Goal: Task Accomplishment & Management: Manage account settings

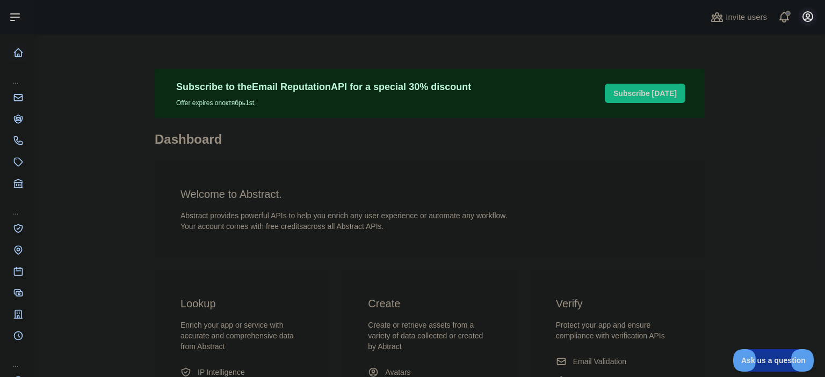
click at [811, 17] on icon "button" at bounding box center [807, 16] width 13 height 13
click at [728, 122] on button "Billing" at bounding box center [756, 116] width 120 height 19
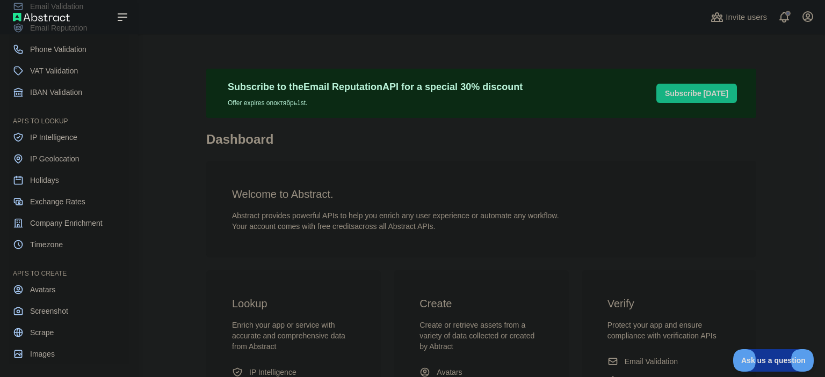
scroll to position [94, 0]
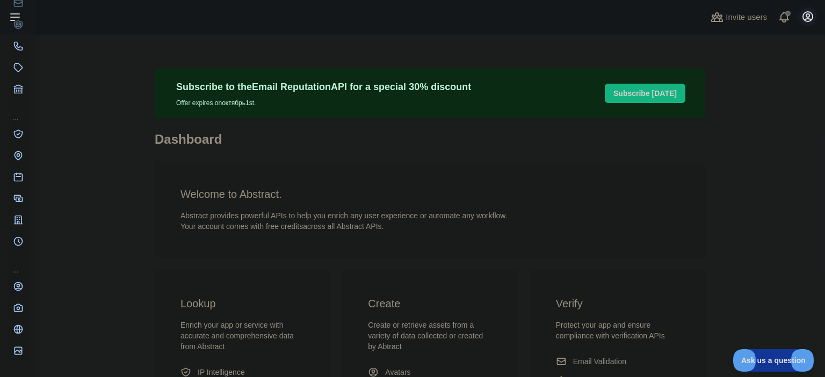
click at [807, 16] on icon "button" at bounding box center [807, 16] width 13 height 13
click at [734, 116] on button "Billing" at bounding box center [756, 116] width 120 height 19
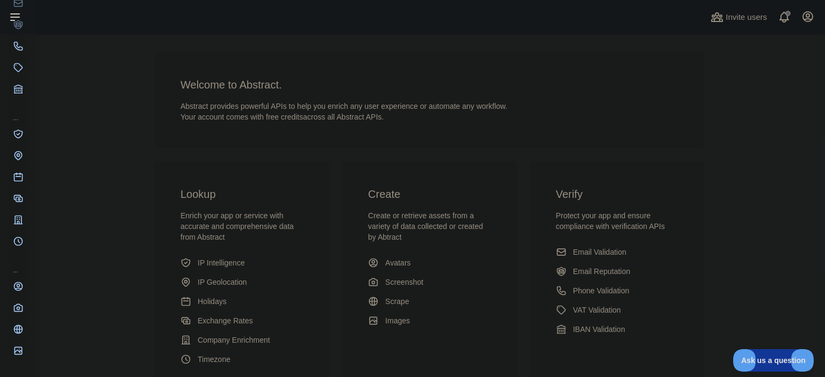
scroll to position [0, 0]
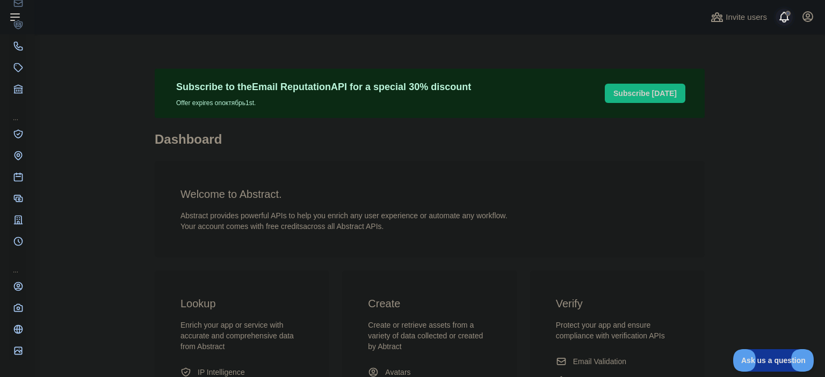
click at [785, 21] on span at bounding box center [787, 17] width 21 height 34
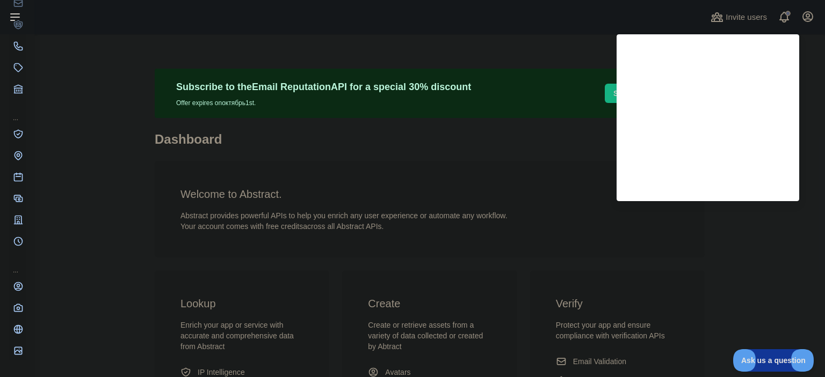
drag, startPoint x: 723, startPoint y: 269, endPoint x: 760, endPoint y: 151, distance: 124.4
click at [723, 266] on main "Subscribe to the Email Reputation API for a special 30 % discount Offer expires…" at bounding box center [429, 205] width 790 height 343
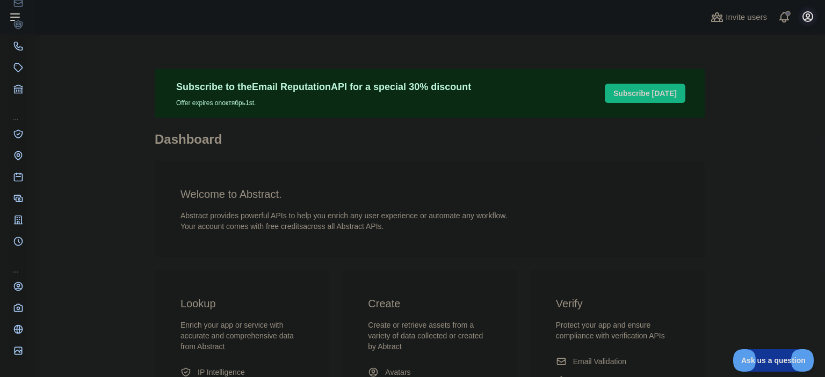
click at [806, 18] on icon "button" at bounding box center [807, 16] width 13 height 13
click at [748, 77] on link "Account settings" at bounding box center [756, 77] width 120 height 19
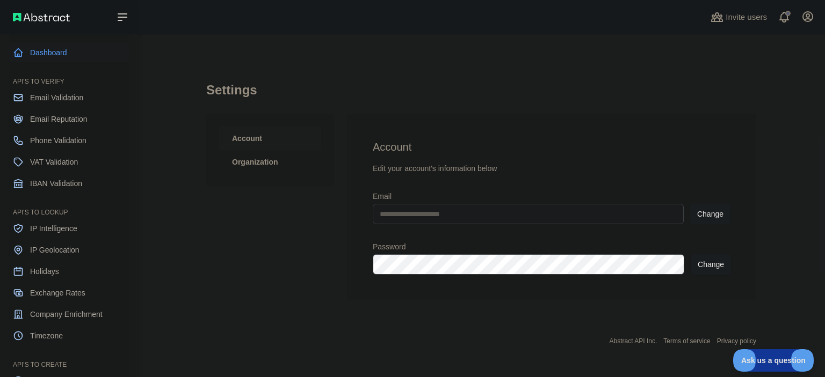
click at [60, 54] on link "Dashboard" at bounding box center [69, 52] width 120 height 19
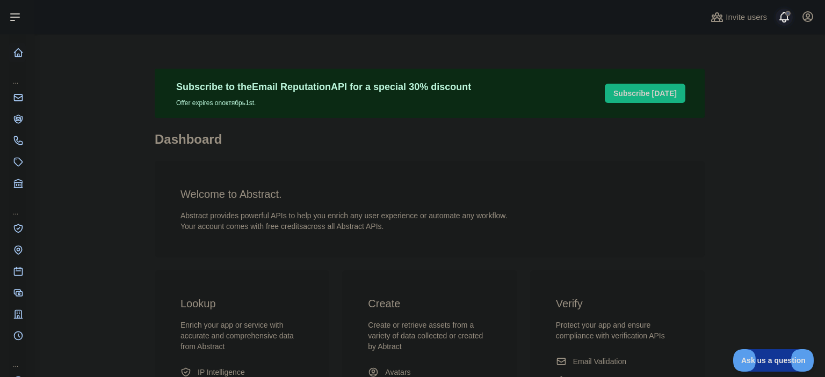
click at [786, 16] on span at bounding box center [787, 17] width 21 height 34
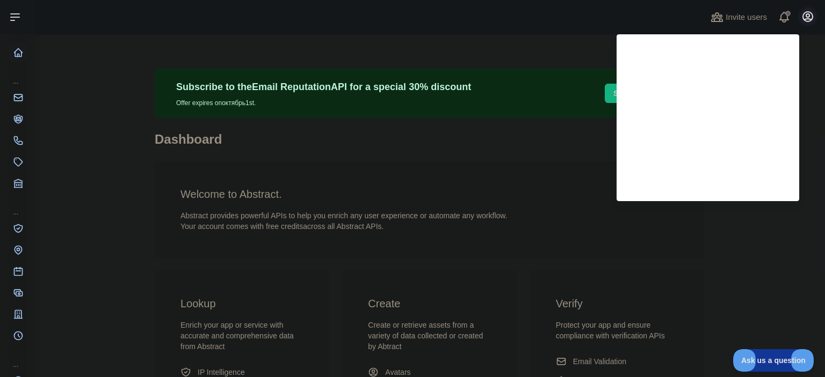
click at [807, 16] on icon "button" at bounding box center [807, 16] width 13 height 13
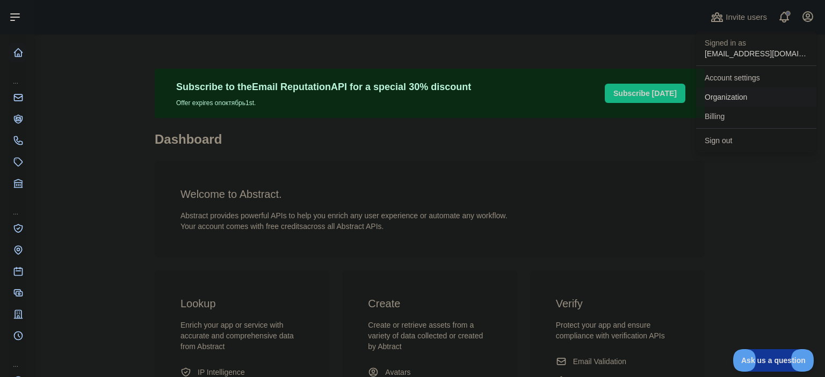
click at [743, 98] on link "Organization" at bounding box center [756, 97] width 120 height 19
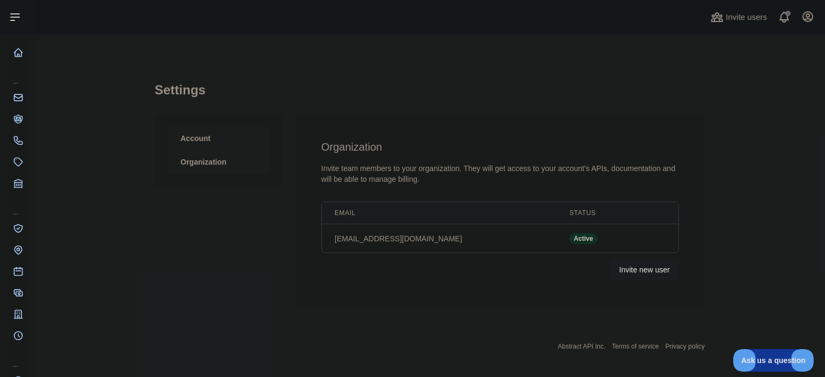
click at [213, 136] on link "Account" at bounding box center [218, 139] width 102 height 24
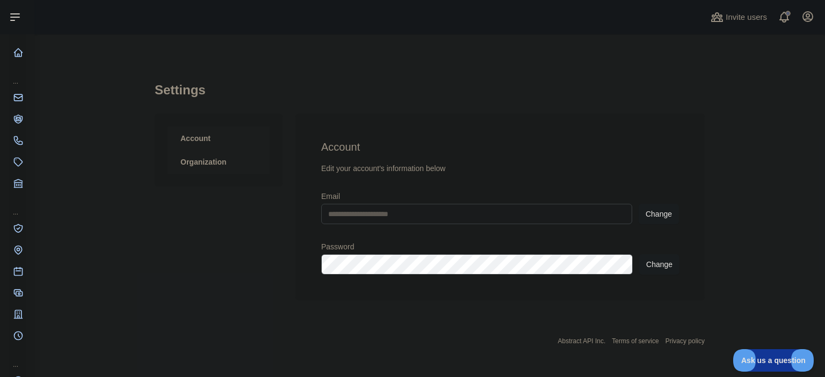
click at [208, 159] on link "Organization" at bounding box center [218, 162] width 102 height 24
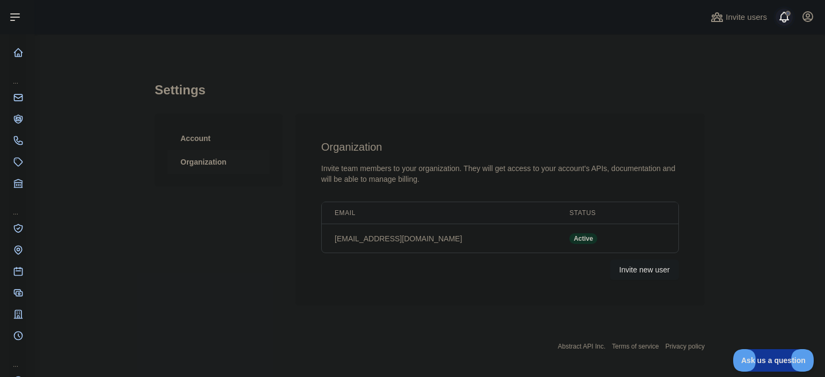
click at [792, 14] on span at bounding box center [787, 17] width 21 height 34
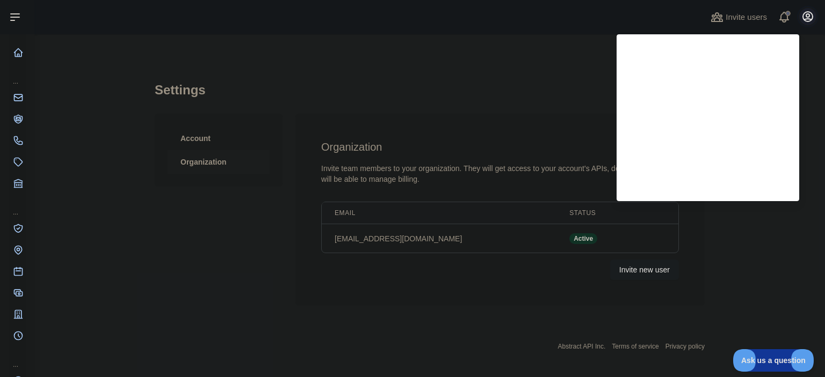
click at [811, 18] on icon "button" at bounding box center [807, 16] width 13 height 13
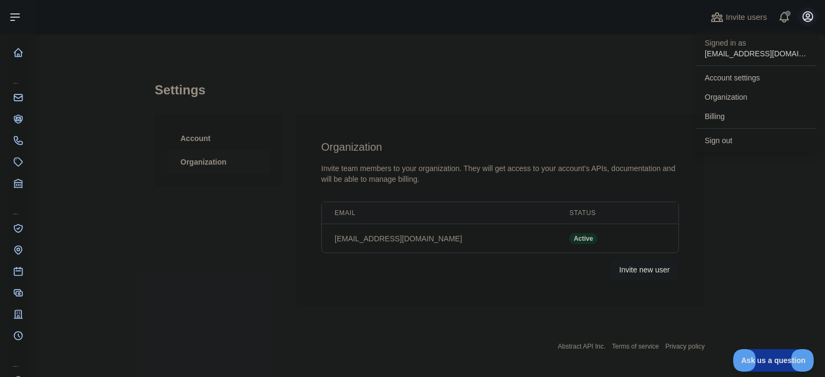
click at [811, 18] on icon "button" at bounding box center [807, 16] width 13 height 13
click at [809, 19] on icon "button" at bounding box center [807, 16] width 13 height 13
click at [723, 114] on button "Billing" at bounding box center [756, 116] width 120 height 19
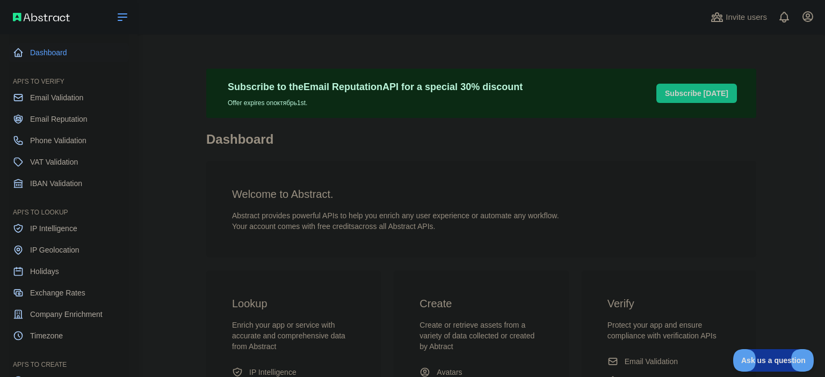
click at [127, 17] on icon at bounding box center [122, 17] width 13 height 13
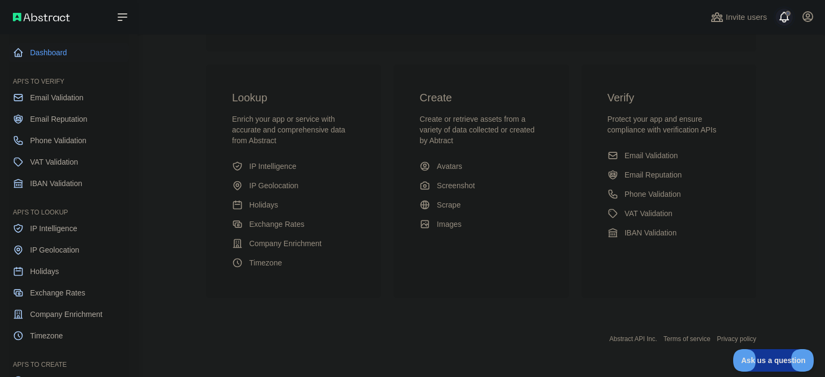
click at [782, 18] on span at bounding box center [787, 17] width 21 height 34
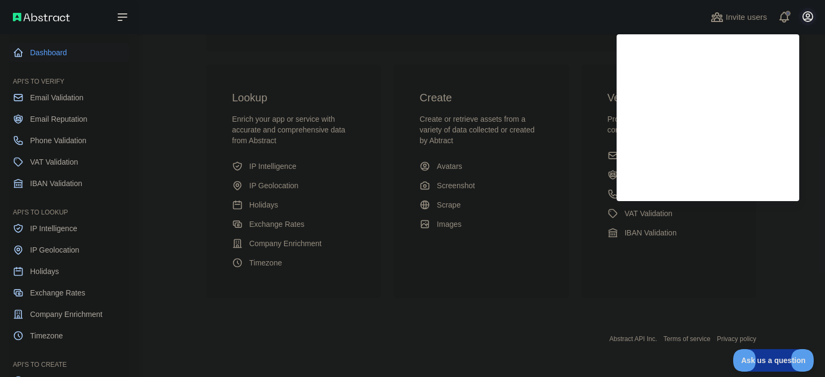
click at [811, 16] on icon "button" at bounding box center [807, 16] width 13 height 13
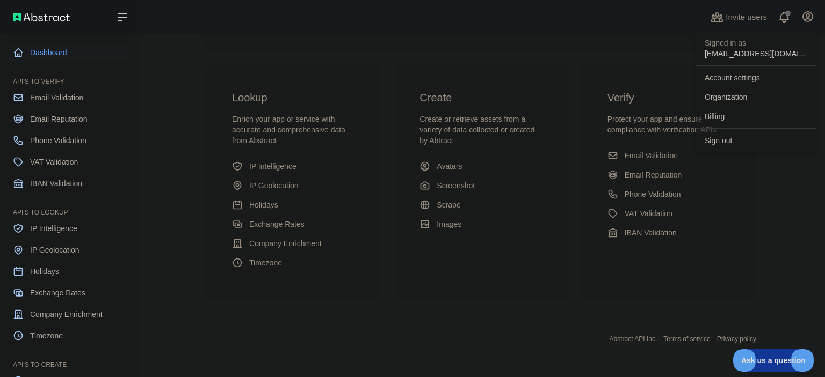
click at [750, 53] on p "[EMAIL_ADDRESS][DOMAIN_NAME]" at bounding box center [755, 53] width 103 height 11
click at [728, 98] on link "Organization" at bounding box center [756, 97] width 120 height 19
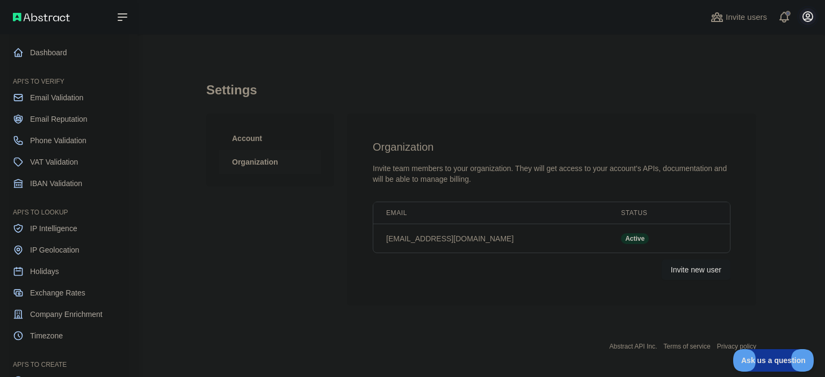
click at [801, 17] on icon "button" at bounding box center [807, 16] width 13 height 13
click at [742, 80] on link "Account settings" at bounding box center [756, 77] width 120 height 19
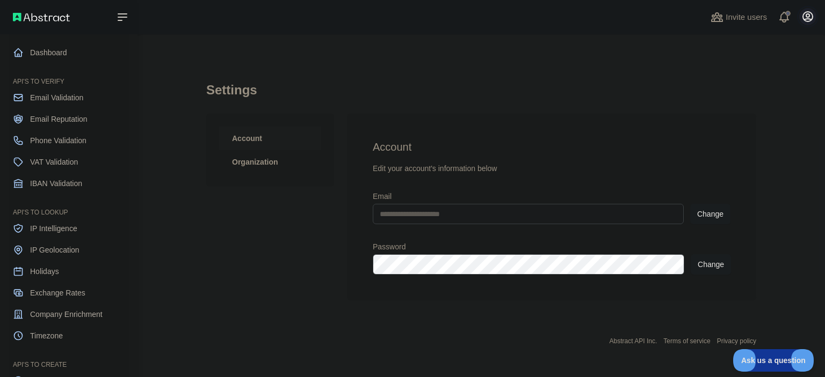
click at [804, 18] on icon "button" at bounding box center [807, 16] width 13 height 13
click at [762, 360] on span "Ask us a question" at bounding box center [767, 359] width 81 height 8
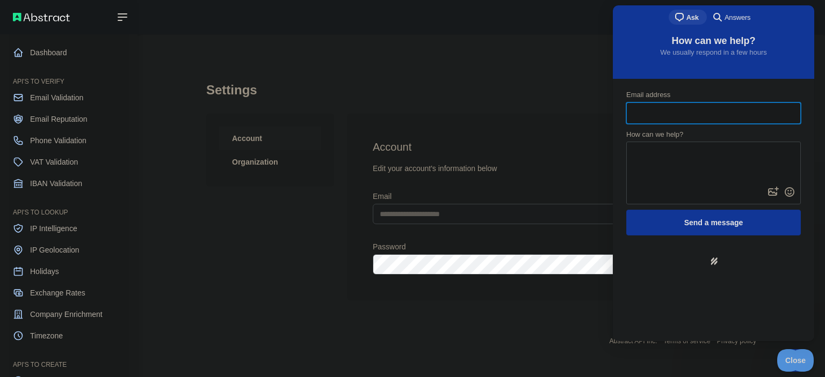
drag, startPoint x: 714, startPoint y: 109, endPoint x: 717, endPoint y: 100, distance: 9.2
click at [714, 108] on input "Email address" at bounding box center [713, 113] width 157 height 19
click at [742, 19] on span "Answers" at bounding box center [737, 17] width 26 height 11
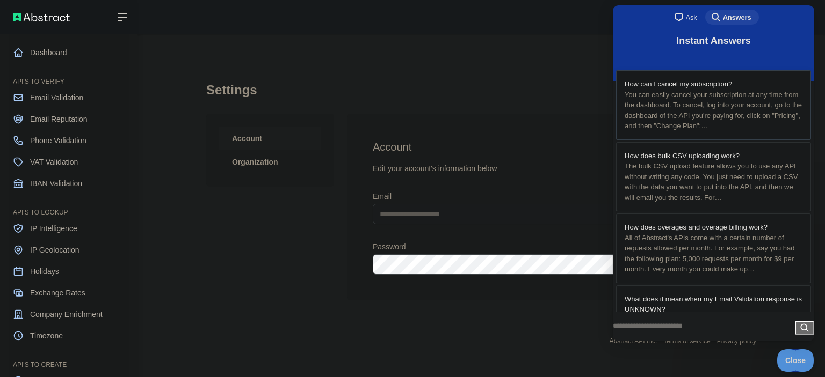
click at [709, 80] on span "How can I cancel my subscription?" at bounding box center [677, 84] width 107 height 8
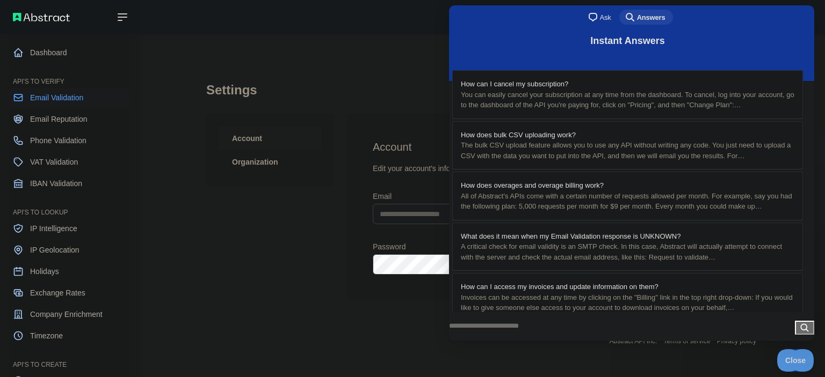
click at [59, 98] on span "Email Validation" at bounding box center [56, 97] width 53 height 11
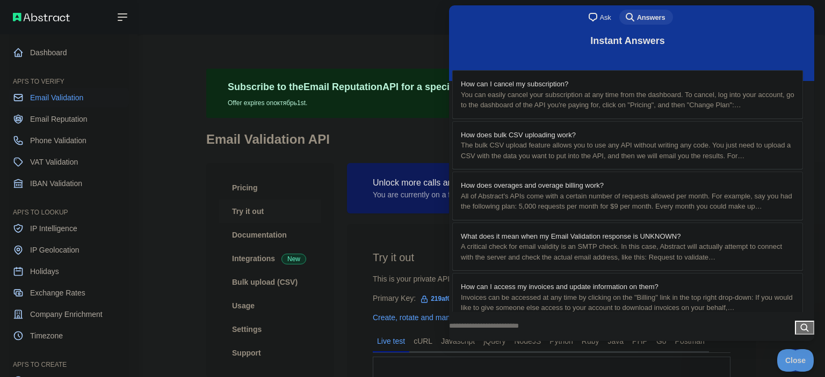
click at [471, 347] on button "Close" at bounding box center [460, 354] width 19 height 14
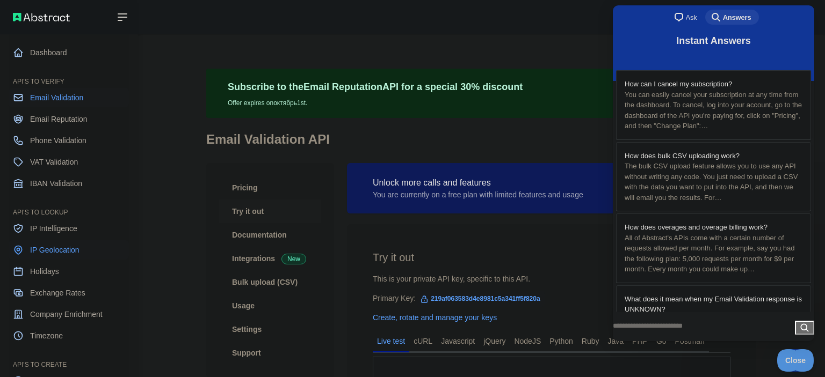
click at [71, 255] on span "IP Geolocation" at bounding box center [54, 250] width 49 height 11
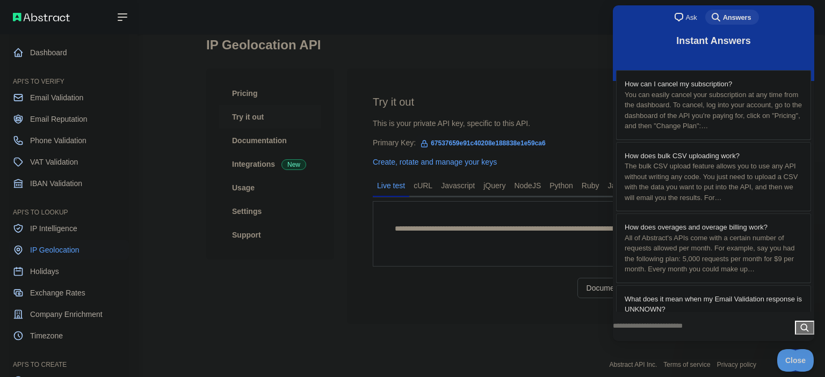
scroll to position [120, 0]
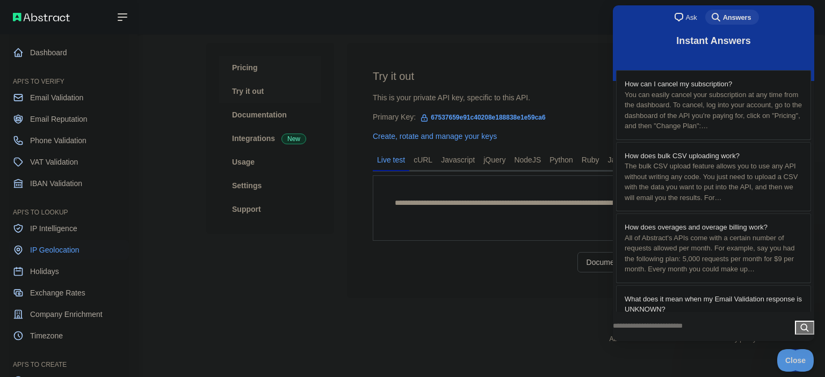
click at [246, 70] on link "Pricing" at bounding box center [270, 68] width 102 height 24
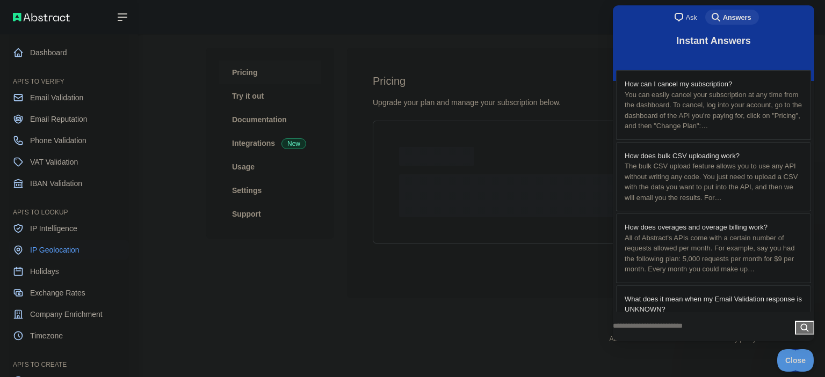
scroll to position [110, 0]
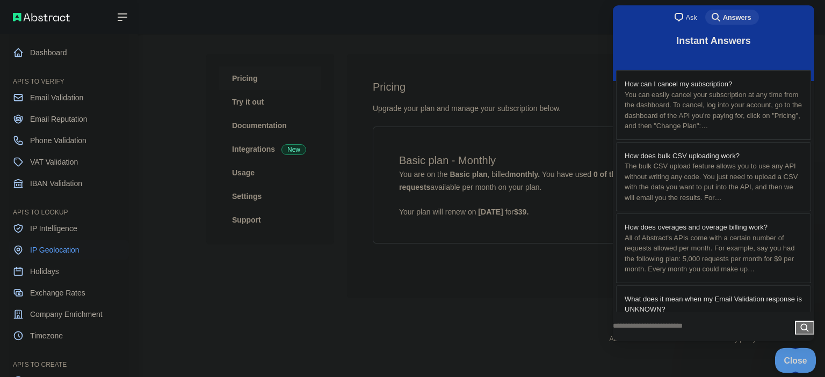
click at [800, 363] on button "Close" at bounding box center [792, 359] width 37 height 23
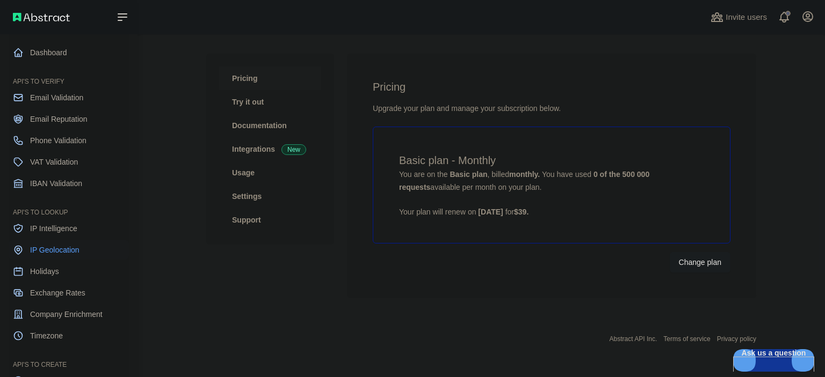
click at [513, 198] on div "Basic plan - Monthly You are on the Basic plan , billed monthly. You have used …" at bounding box center [552, 185] width 358 height 117
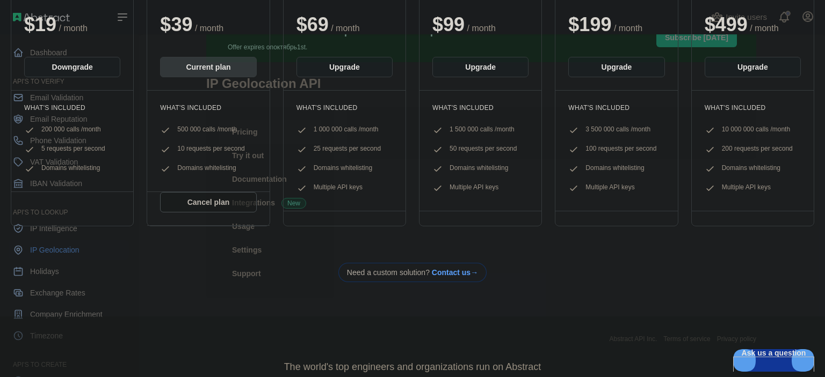
scroll to position [161, 0]
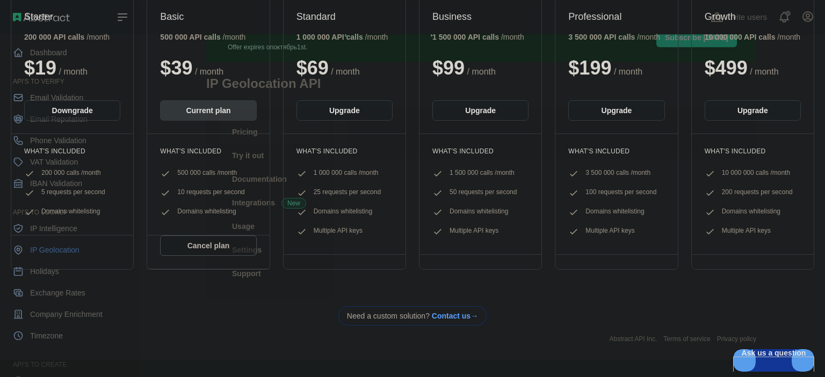
click at [213, 246] on button "Cancel plan" at bounding box center [208, 246] width 96 height 20
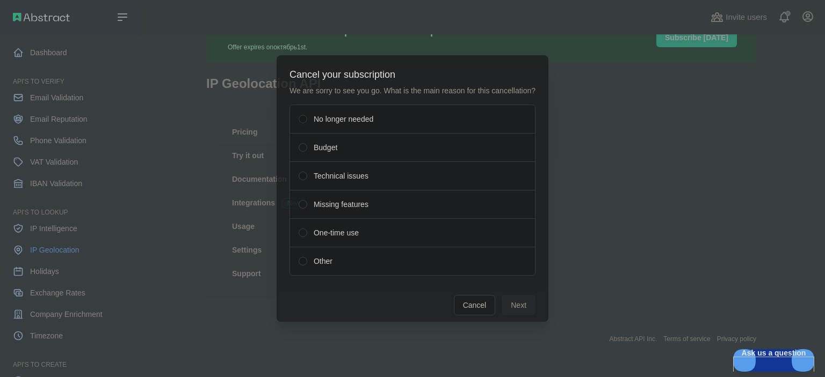
click at [349, 122] on span "No longer needed" at bounding box center [343, 119] width 60 height 11
click at [520, 301] on button "Next" at bounding box center [518, 305] width 34 height 20
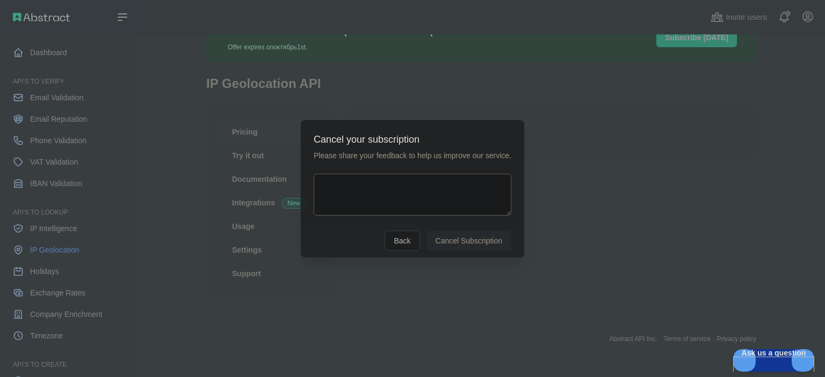
click at [443, 191] on textarea at bounding box center [412, 195] width 198 height 42
drag, startPoint x: 296, startPoint y: 182, endPoint x: 229, endPoint y: 174, distance: 67.5
click at [229, 174] on div "​ Cancel your subscription Please share your feedback to help us improve our se…" at bounding box center [412, 188] width 825 height 377
type textarea "*"
click at [463, 246] on button "Cancel Subscription" at bounding box center [468, 240] width 85 height 20
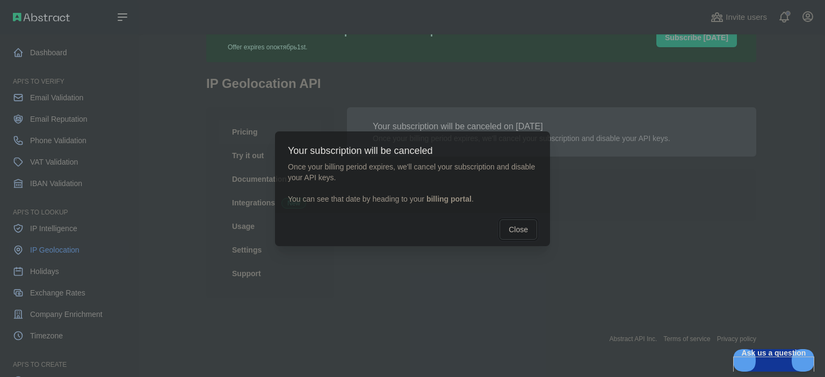
click at [519, 231] on button "Close" at bounding box center [518, 230] width 38 height 20
